Goal: Task Accomplishment & Management: Manage account settings

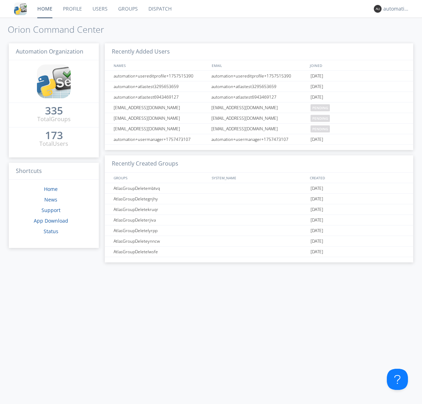
click at [159, 9] on link "Dispatch" at bounding box center [160, 9] width 34 height 18
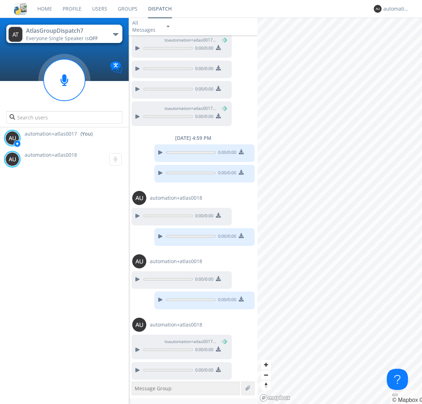
scroll to position [306, 0]
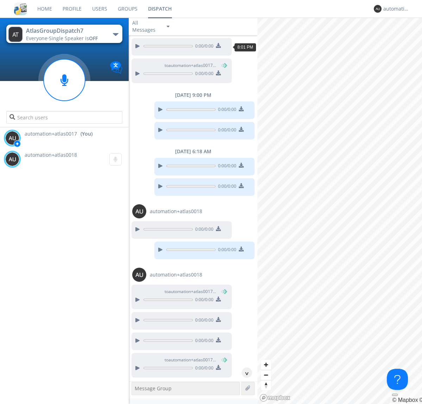
scroll to position [32, 0]
click at [244, 372] on div "^" at bounding box center [247, 372] width 11 height 11
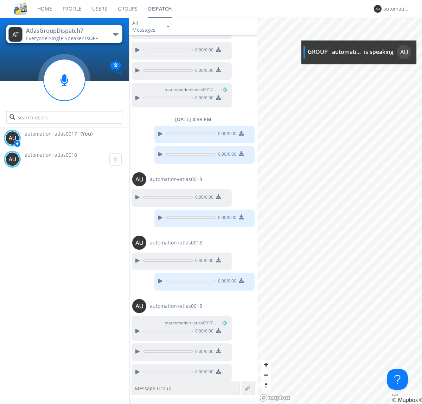
scroll to position [305, 0]
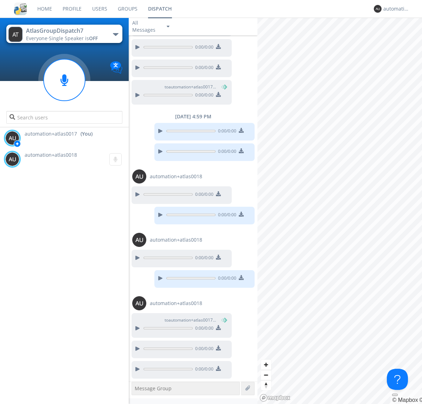
click at [137, 369] on div at bounding box center [137, 369] width 8 height 8
click at [395, 9] on div "automation+atlas0017" at bounding box center [397, 8] width 26 height 7
click at [400, 37] on div "Log Out" at bounding box center [400, 37] width 36 height 13
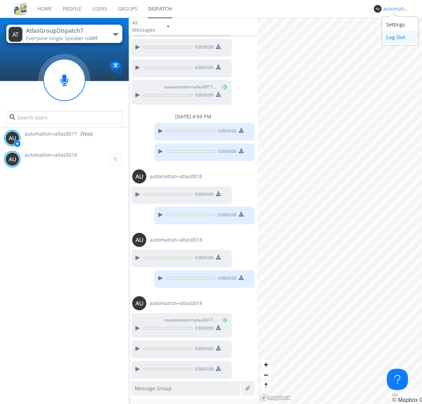
scroll to position [0, 0]
